Goal: Find specific fact: Find specific fact

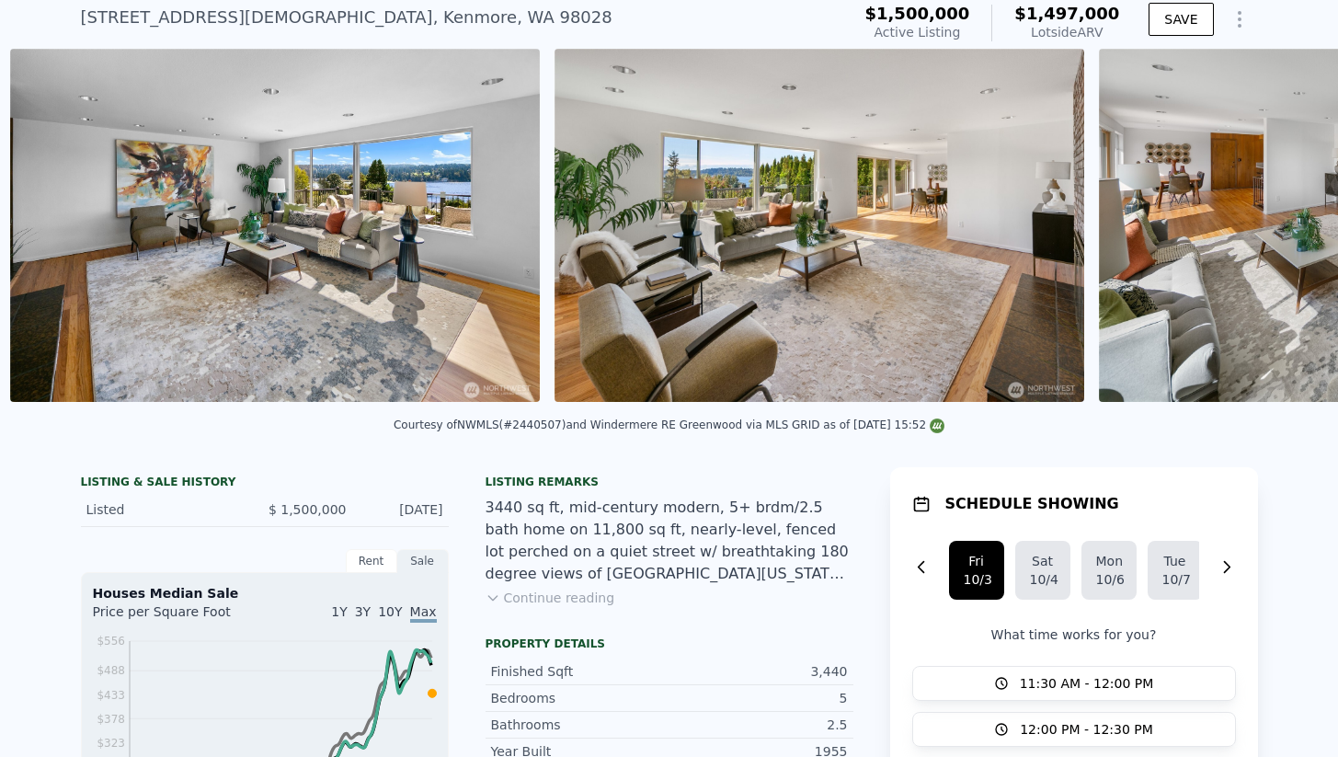
scroll to position [0, 2416]
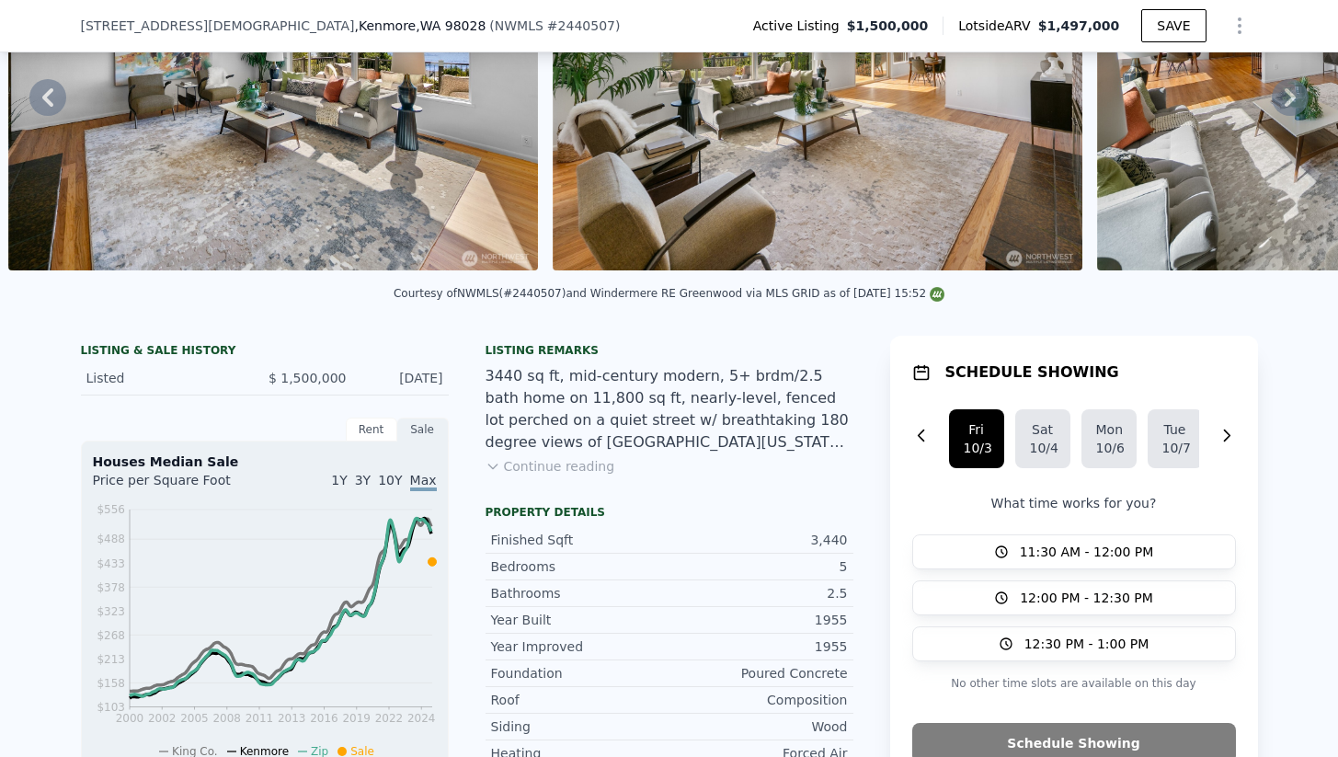
click at [573, 470] on button "Continue reading" at bounding box center [551, 466] width 130 height 18
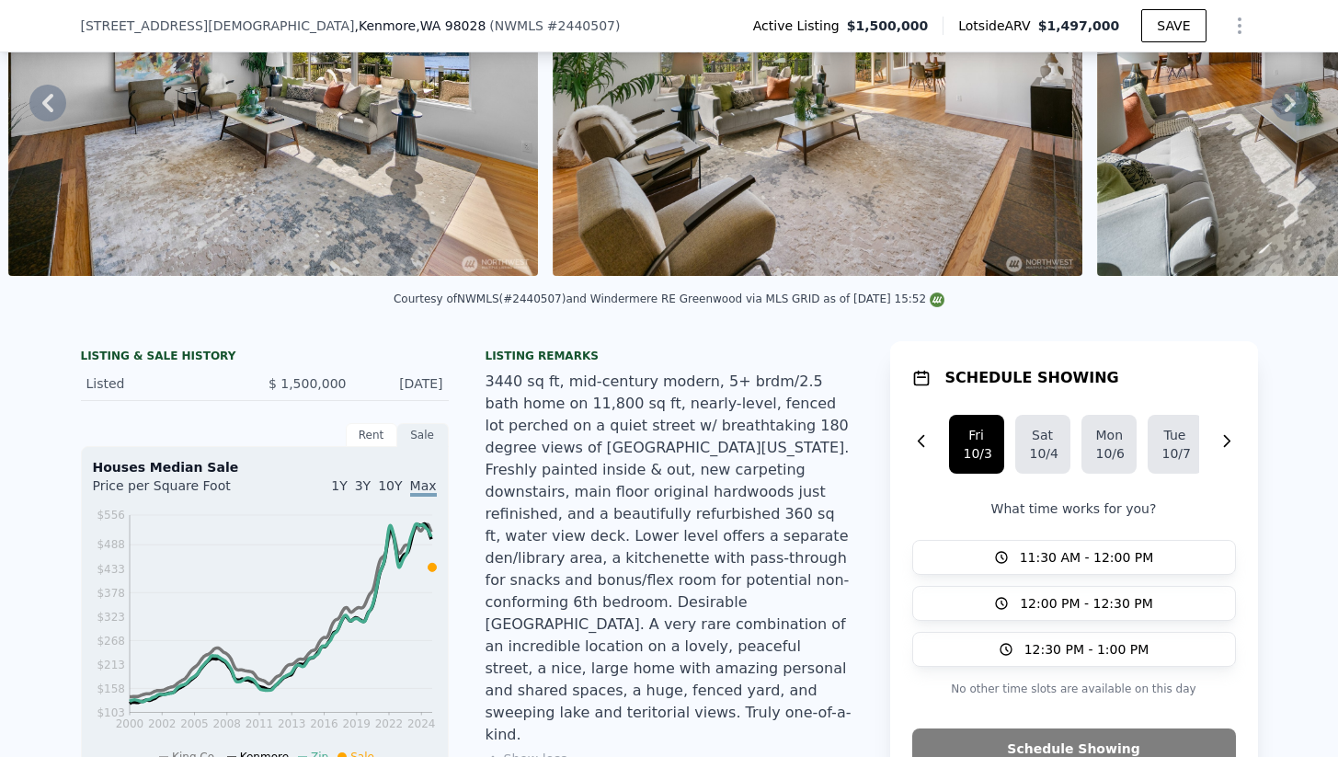
scroll to position [120, 0]
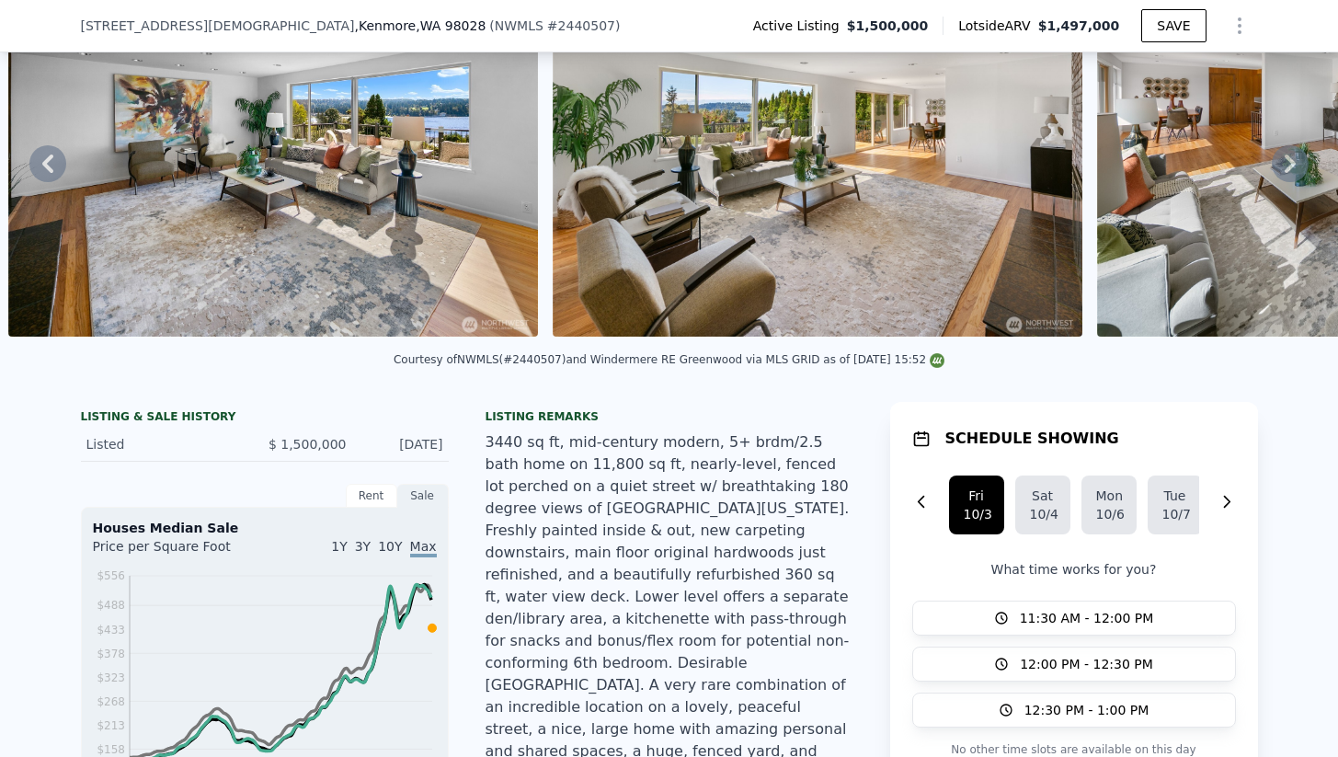
click at [529, 360] on div "Courtesy of NWMLS (#2440507) and [GEOGRAPHIC_DATA] via MLS GRID as of [DATE] 15…" at bounding box center [669, 359] width 551 height 13
copy div "2440507"
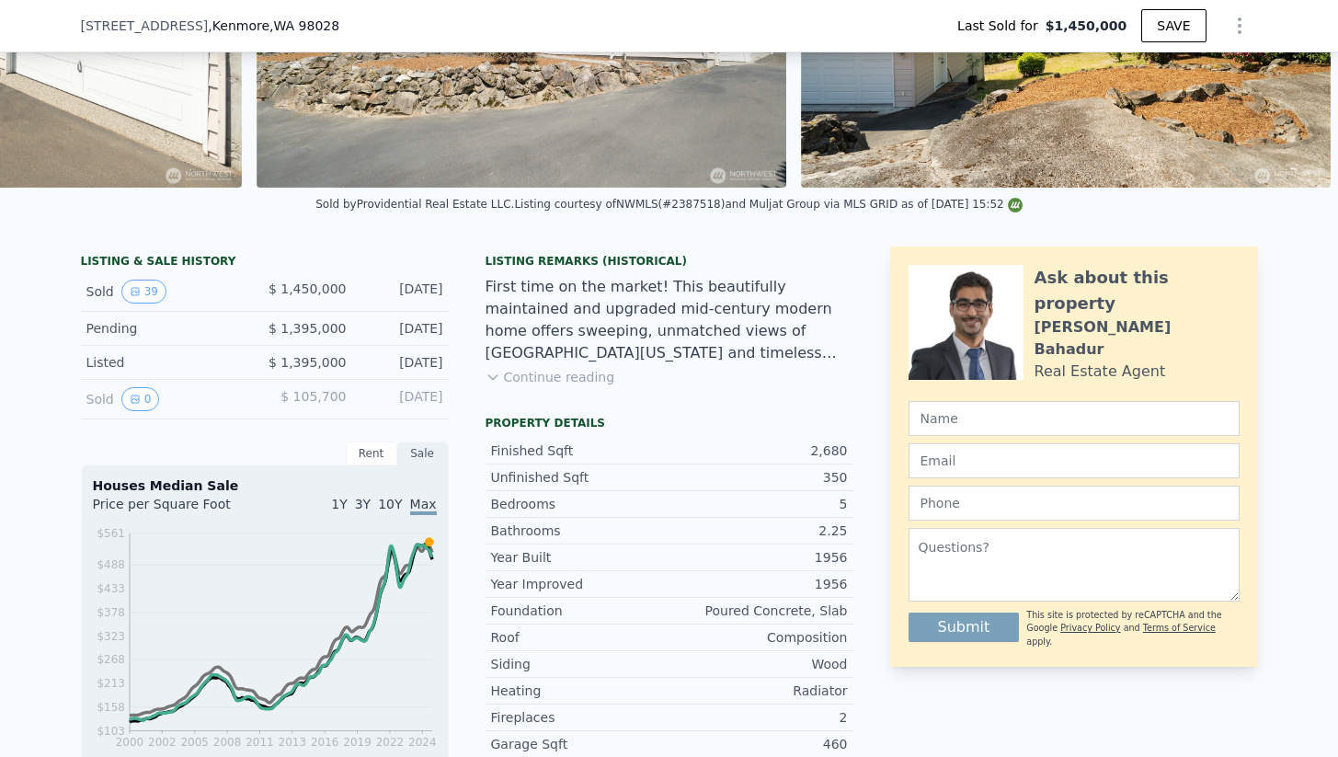
scroll to position [252, 0]
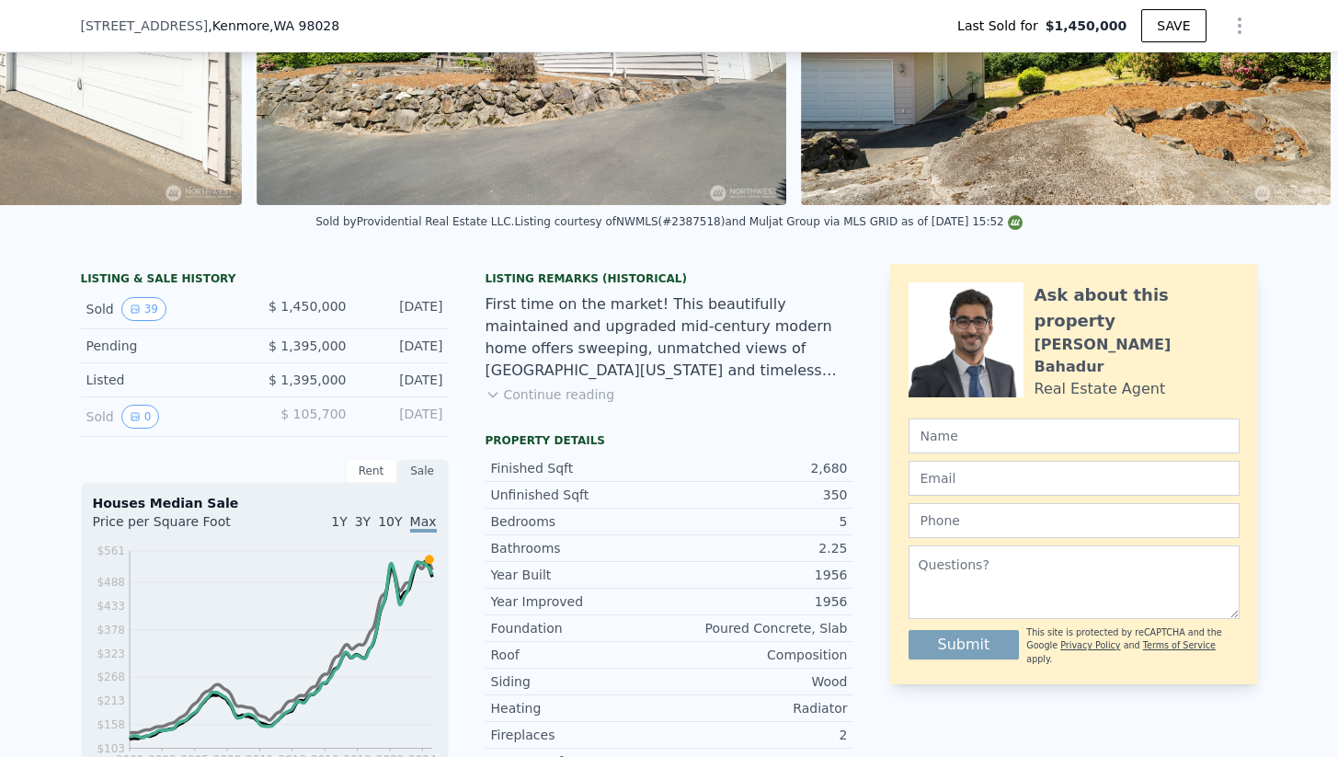
click at [558, 402] on button "Continue reading" at bounding box center [551, 394] width 130 height 18
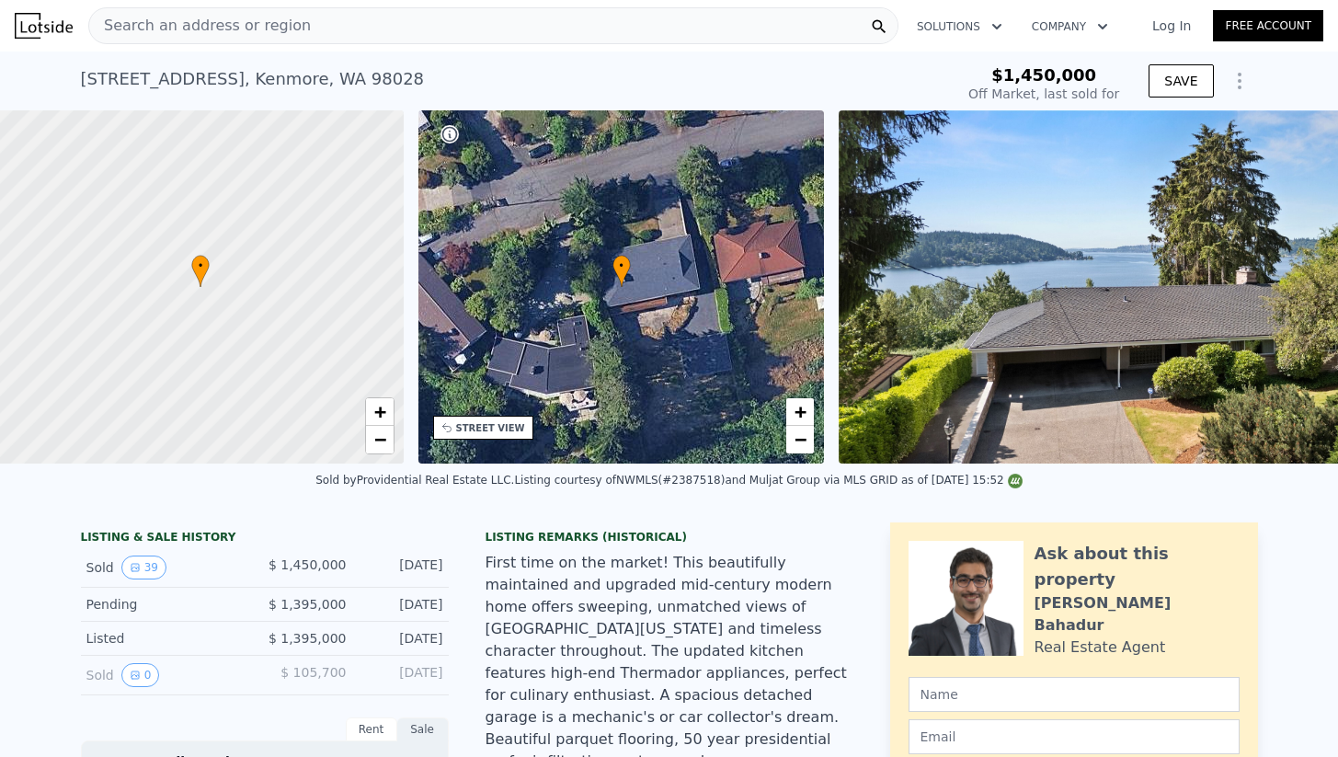
scroll to position [0, 7]
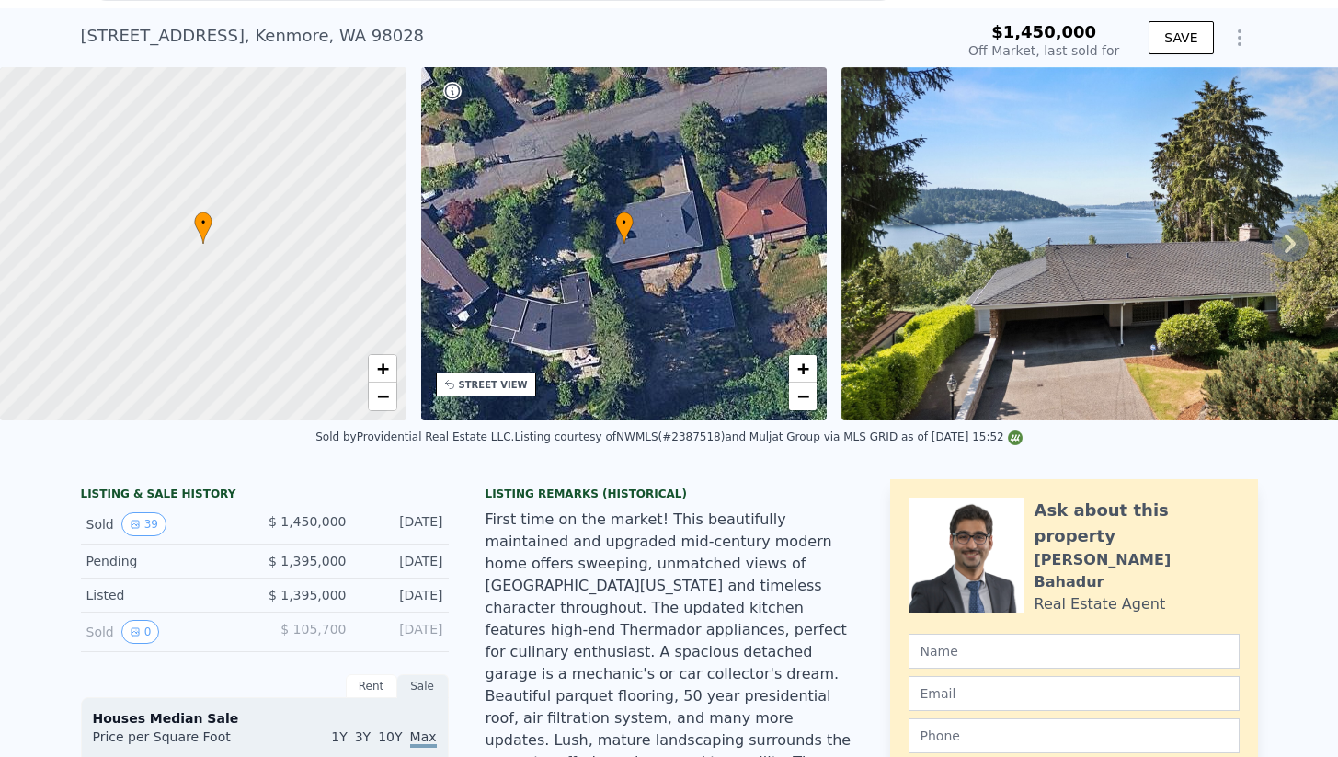
type input "$ 1,499,000"
type input "-$ 183,919"
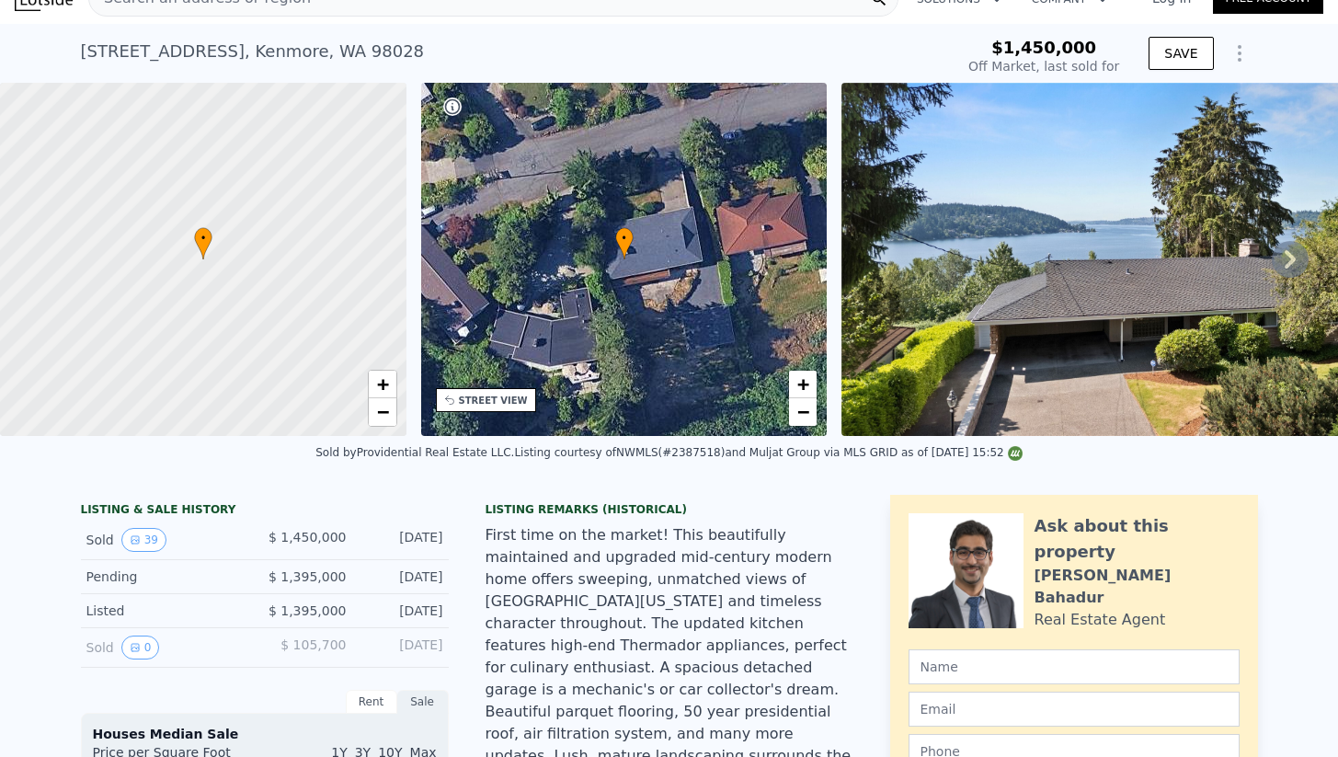
scroll to position [15, 0]
